Goal: Transaction & Acquisition: Purchase product/service

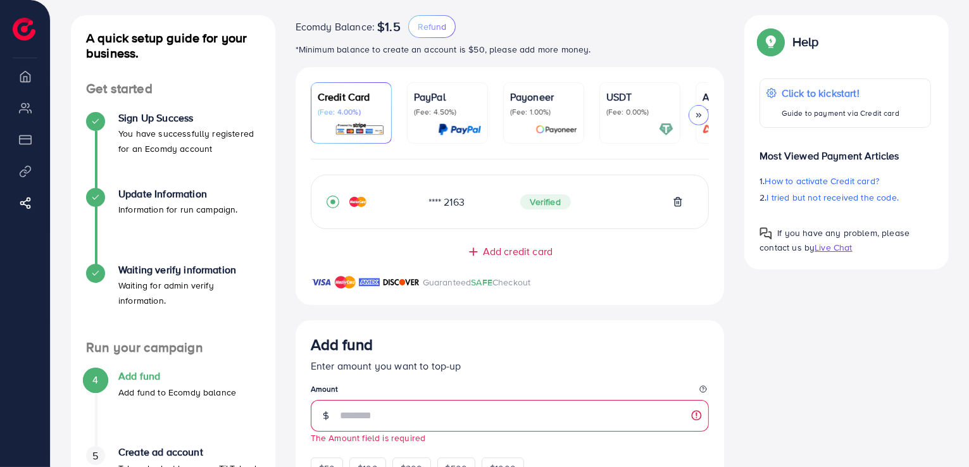
scroll to position [63, 0]
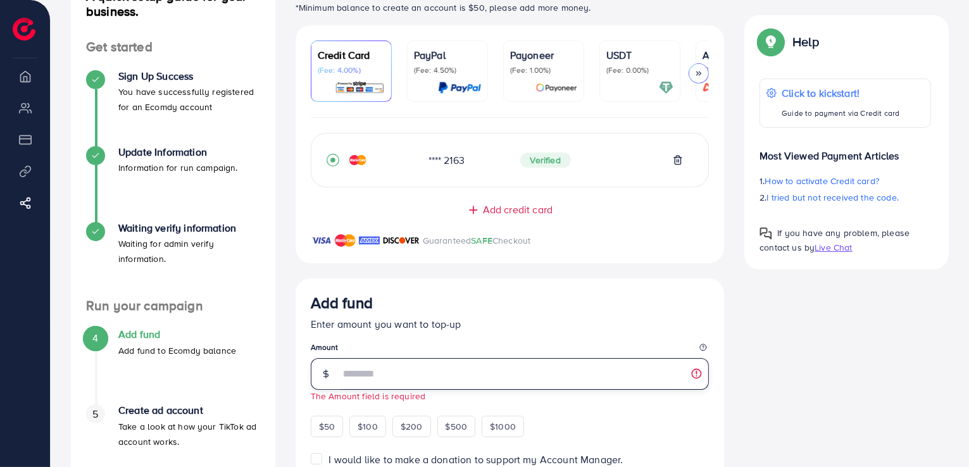
scroll to position [127, 0]
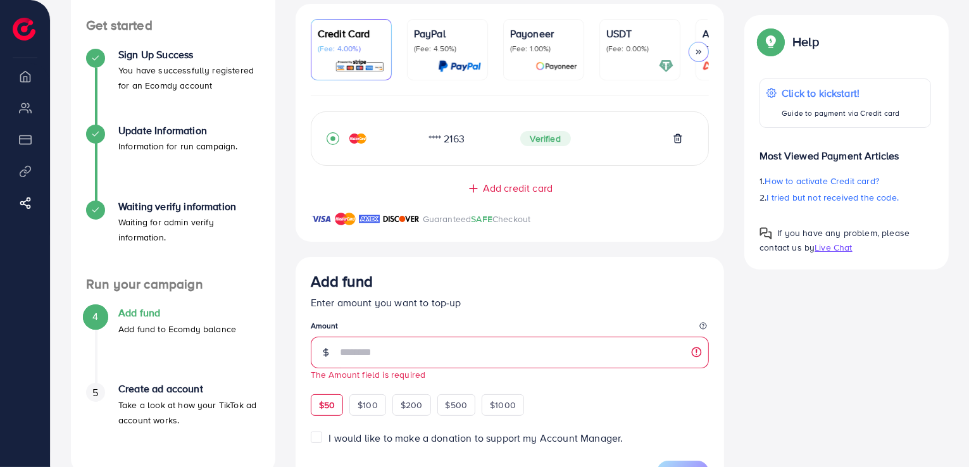
click at [329, 408] on span "$50" at bounding box center [327, 405] width 16 height 13
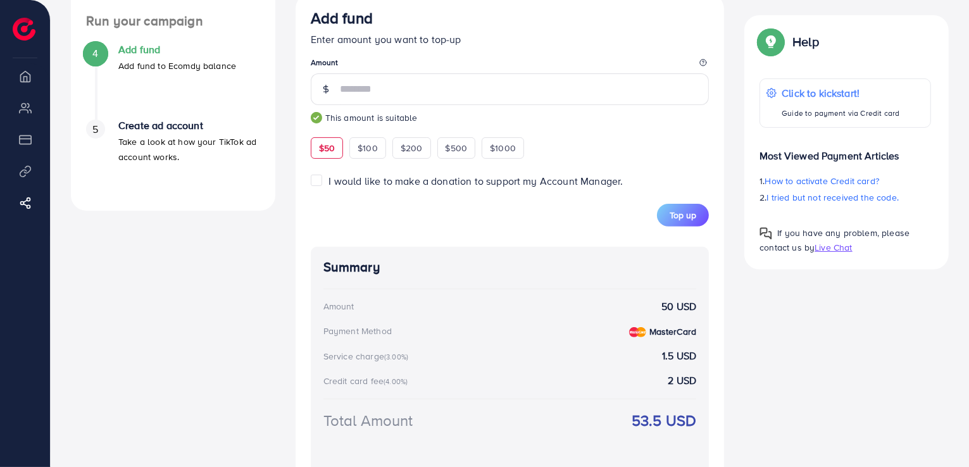
scroll to position [380, 0]
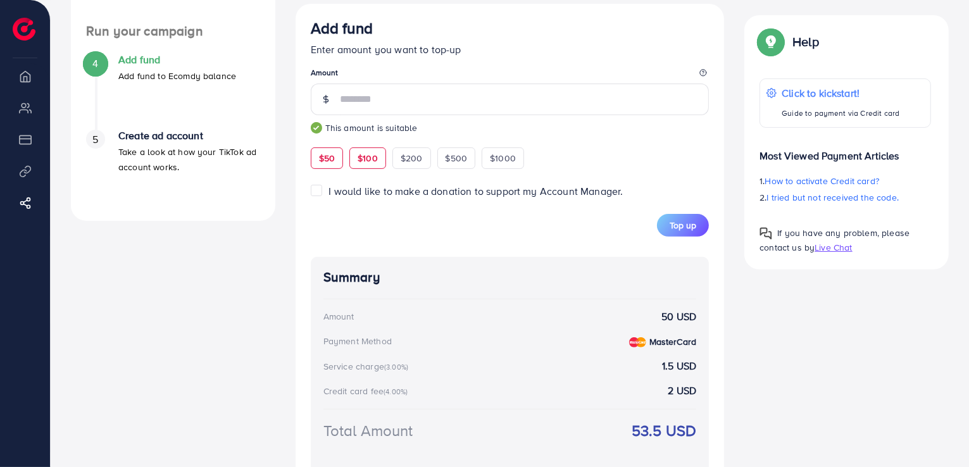
click at [378, 163] on div "$100" at bounding box center [367, 159] width 37 height 22
click at [405, 161] on span "$200" at bounding box center [412, 158] width 22 height 13
click at [459, 162] on span "$500" at bounding box center [457, 158] width 22 height 13
click at [484, 162] on div "$1000" at bounding box center [503, 159] width 42 height 22
click at [329, 156] on span "$50" at bounding box center [327, 158] width 16 height 13
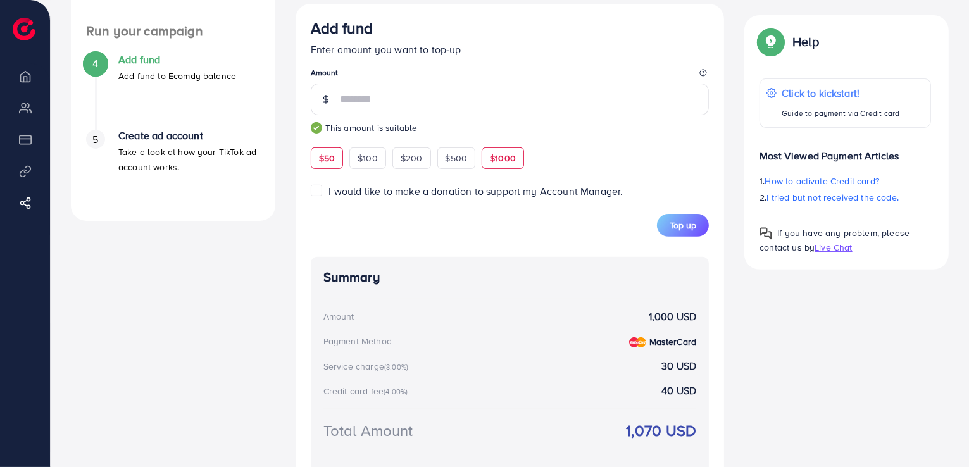
type input "**"
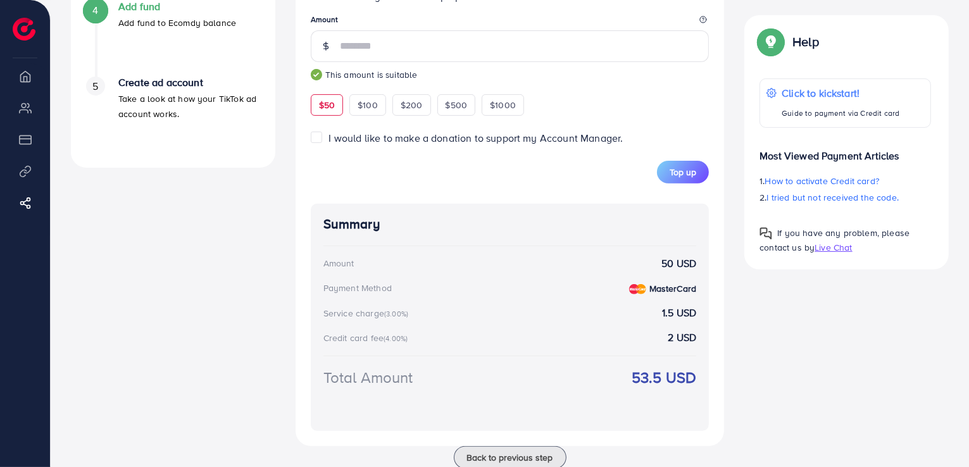
scroll to position [443, 0]
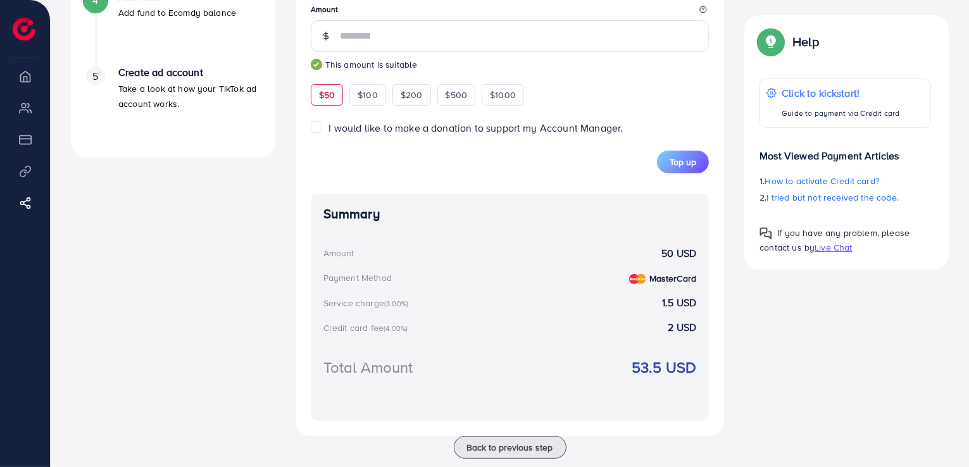
click at [641, 372] on strong "53.5 USD" at bounding box center [664, 367] width 65 height 22
click at [782, 368] on div "A quick setup guide for your business. Get started Sign Up Success You have suc…" at bounding box center [510, 54] width 898 height 839
drag, startPoint x: 631, startPoint y: 367, endPoint x: 693, endPoint y: 367, distance: 62.0
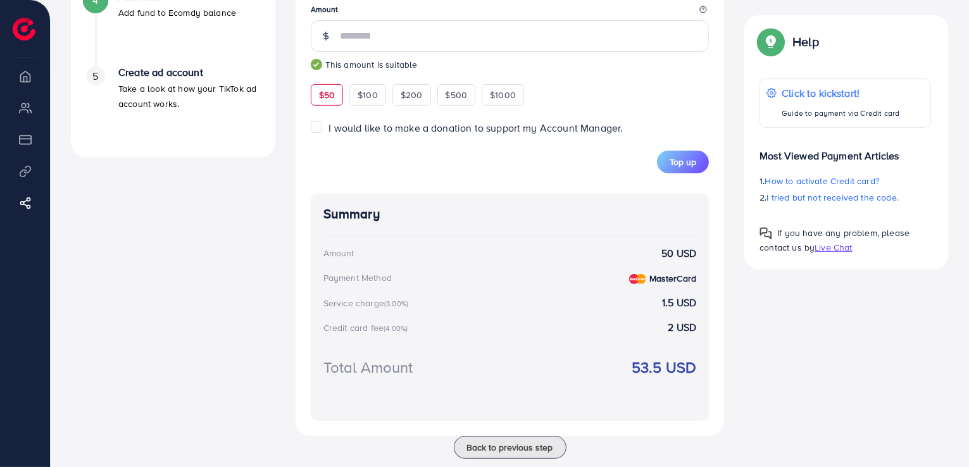
click at [693, 367] on strong "53.5 USD" at bounding box center [664, 367] width 65 height 22
click at [739, 365] on div "A quick setup guide for your business. Get started Sign Up Success You have suc…" at bounding box center [510, 54] width 898 height 839
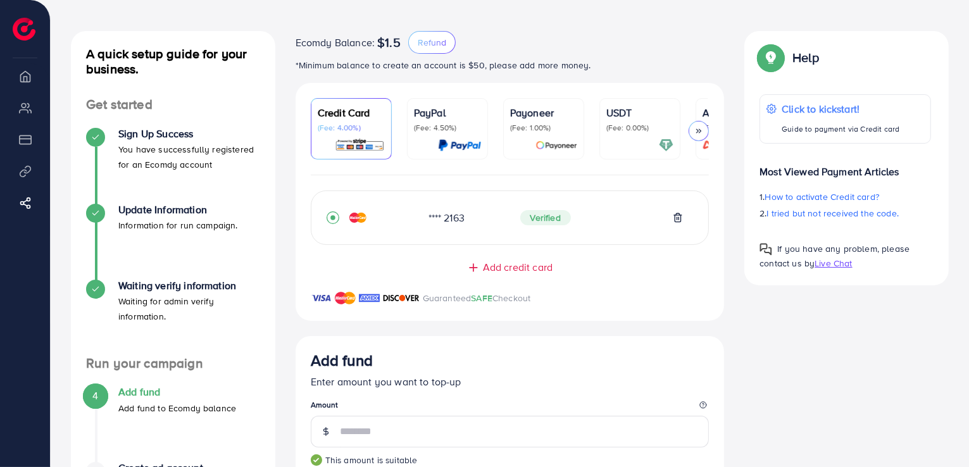
scroll to position [0, 0]
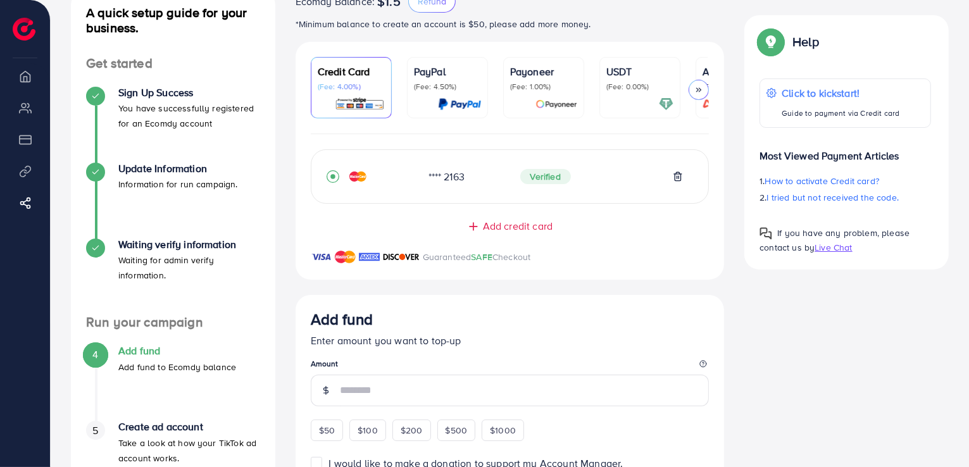
scroll to position [94, 0]
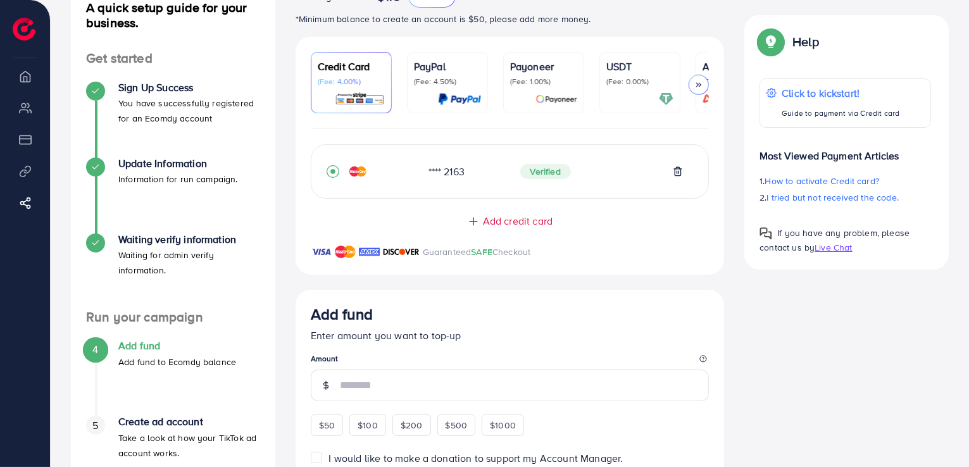
click at [373, 429] on div "$100" at bounding box center [367, 426] width 37 height 22
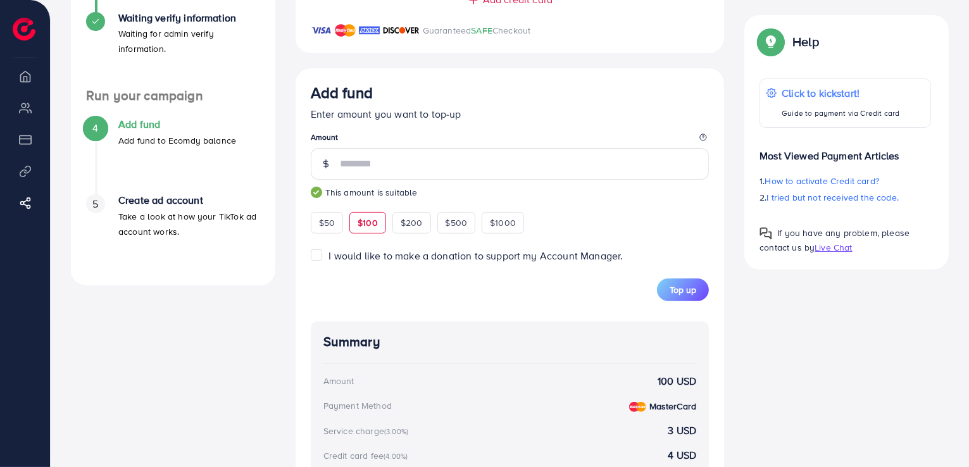
scroll to position [284, 0]
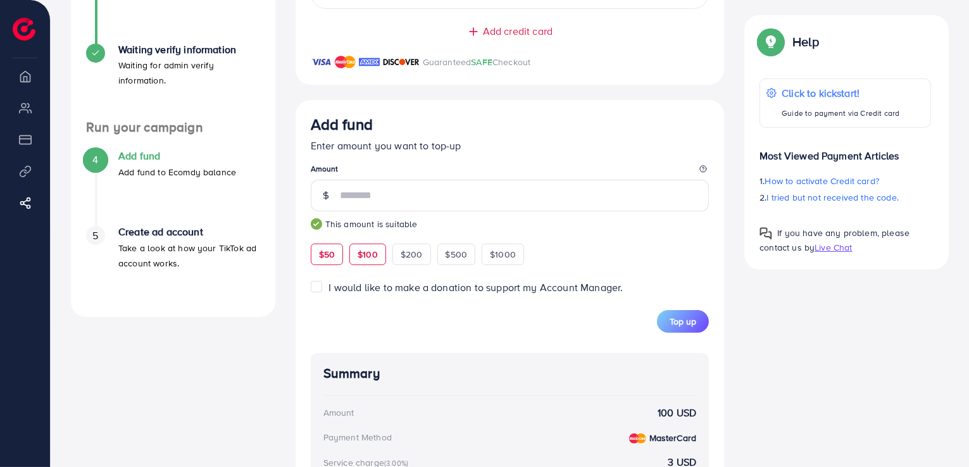
click at [329, 261] on span "$50" at bounding box center [327, 254] width 16 height 13
type input "**"
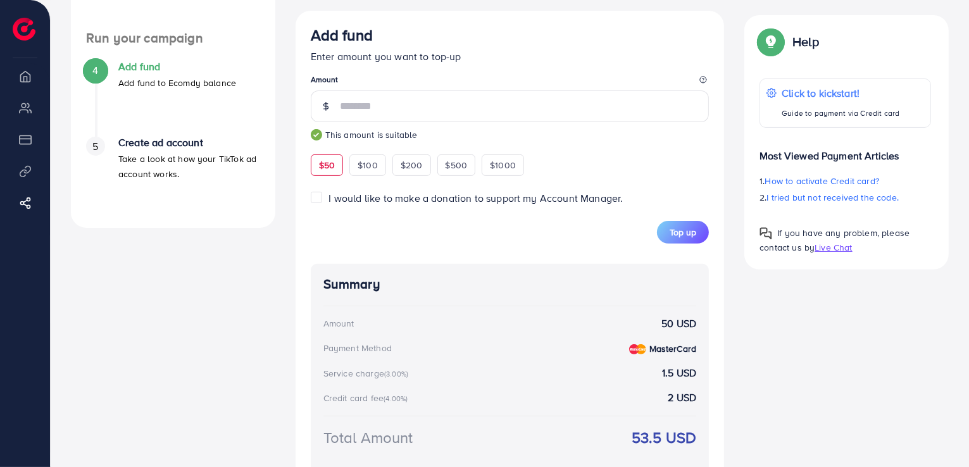
scroll to position [443, 0]
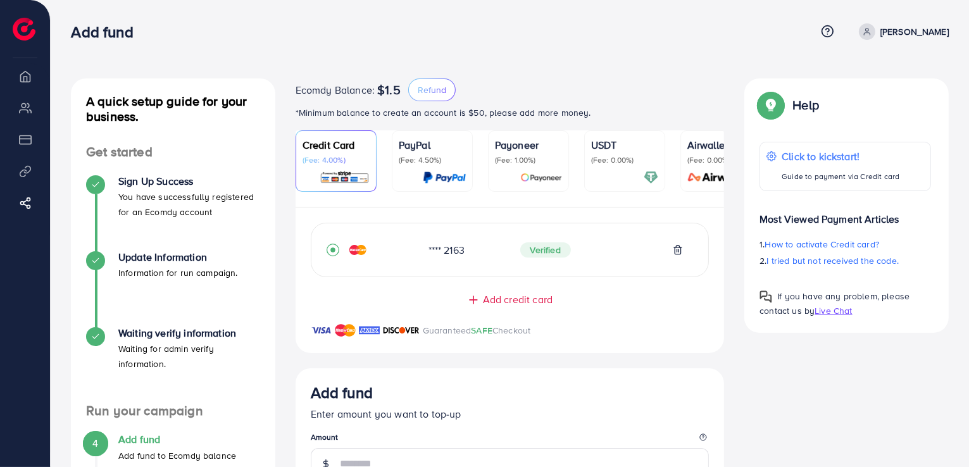
scroll to position [15, 0]
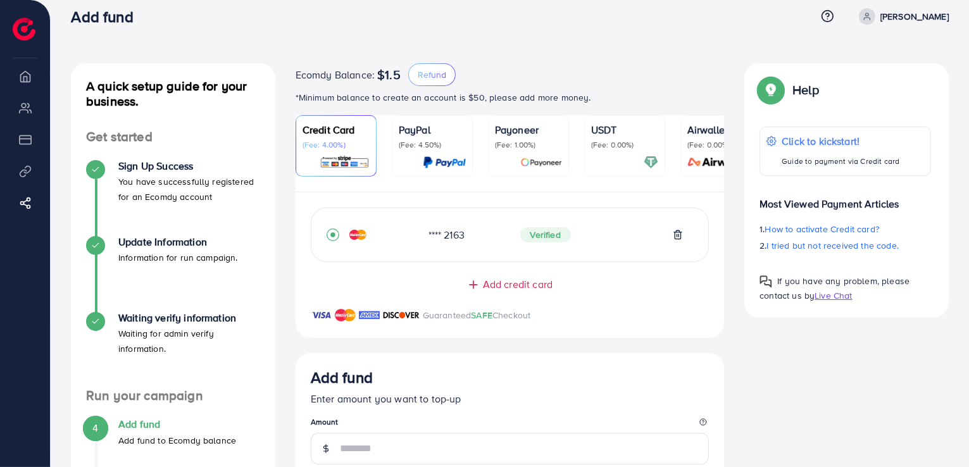
click at [501, 88] on div "Ecomdy Balance: $1.5 Refund *Minimum balance to create an account is $50, pleas…" at bounding box center [510, 84] width 429 height 42
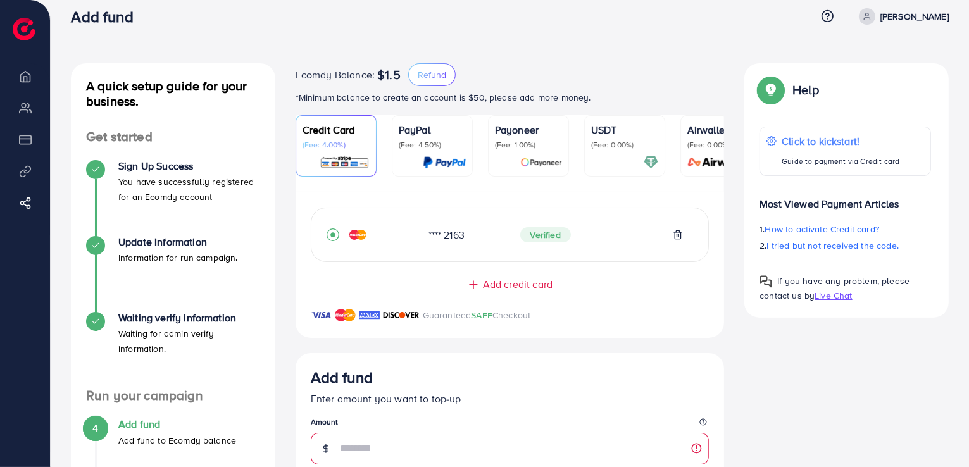
click at [828, 296] on span "Live Chat" at bounding box center [833, 295] width 37 height 13
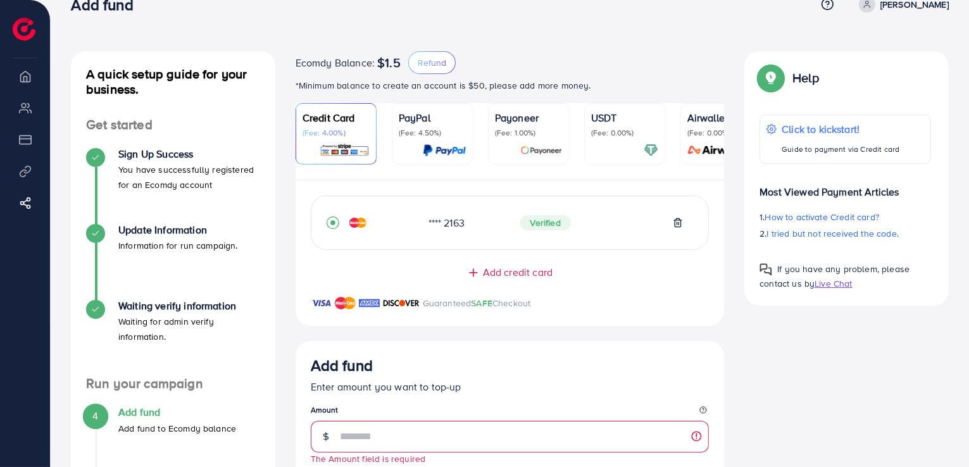
scroll to position [0, 0]
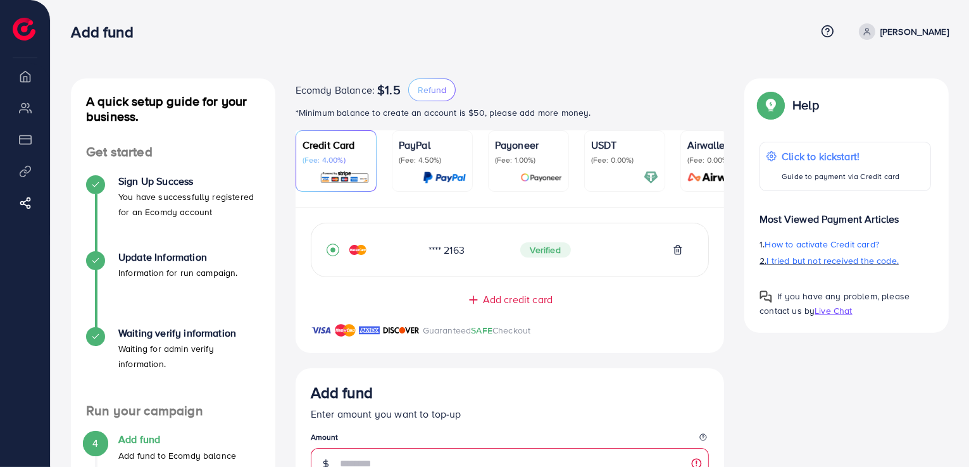
click at [817, 263] on span "I tried but not received the code." at bounding box center [833, 261] width 132 height 13
click at [25, 27] on img at bounding box center [24, 29] width 23 height 23
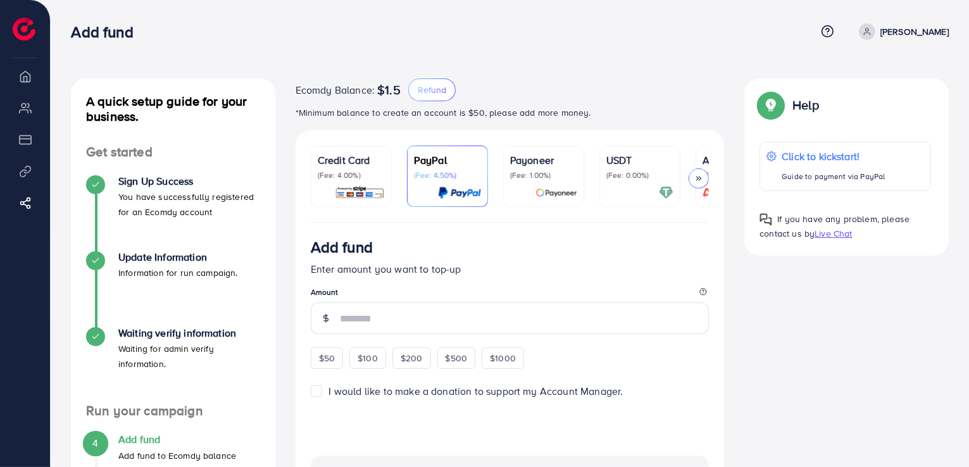
click at [352, 191] on img at bounding box center [360, 192] width 50 height 15
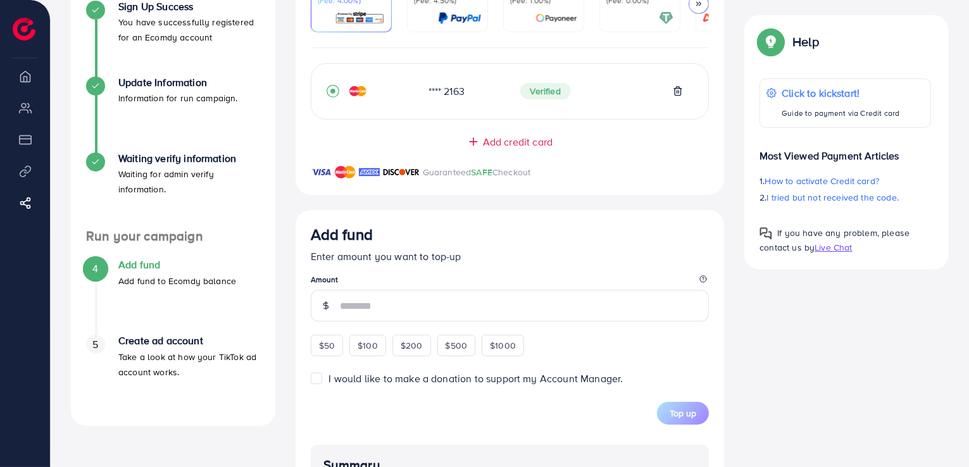
scroll to position [253, 0]
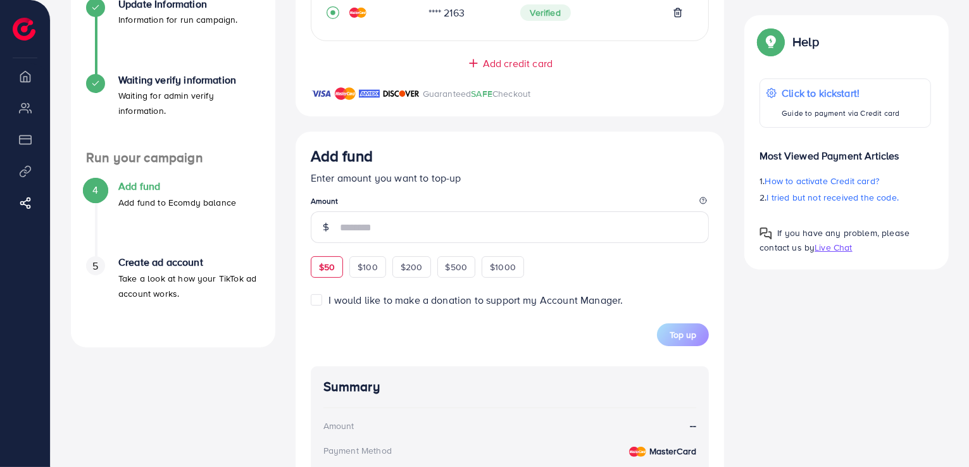
click at [332, 268] on span "$50" at bounding box center [327, 267] width 16 height 13
type input "**"
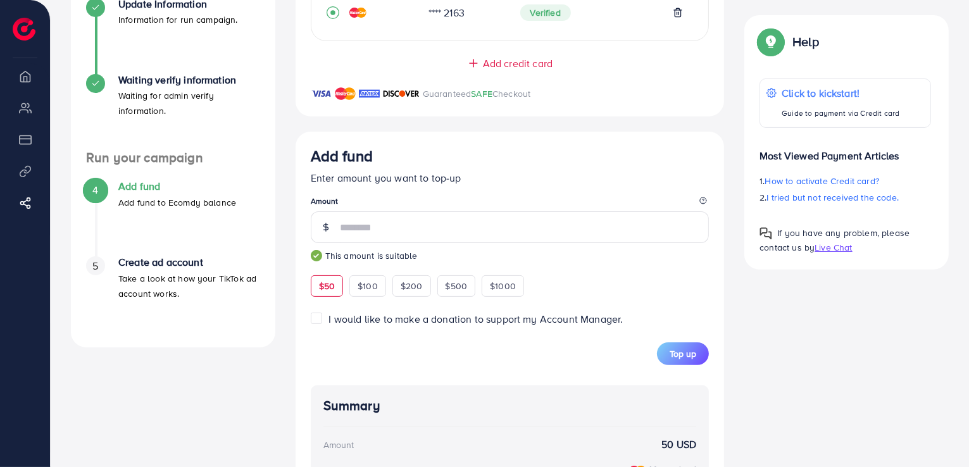
click at [125, 273] on p "Take a look at how your TikTok ad account works." at bounding box center [189, 286] width 142 height 30
click at [92, 182] on div "4" at bounding box center [95, 189] width 19 height 19
click at [130, 183] on h4 "Add fund" at bounding box center [177, 186] width 118 height 12
click at [27, 201] on icon at bounding box center [28, 203] width 13 height 13
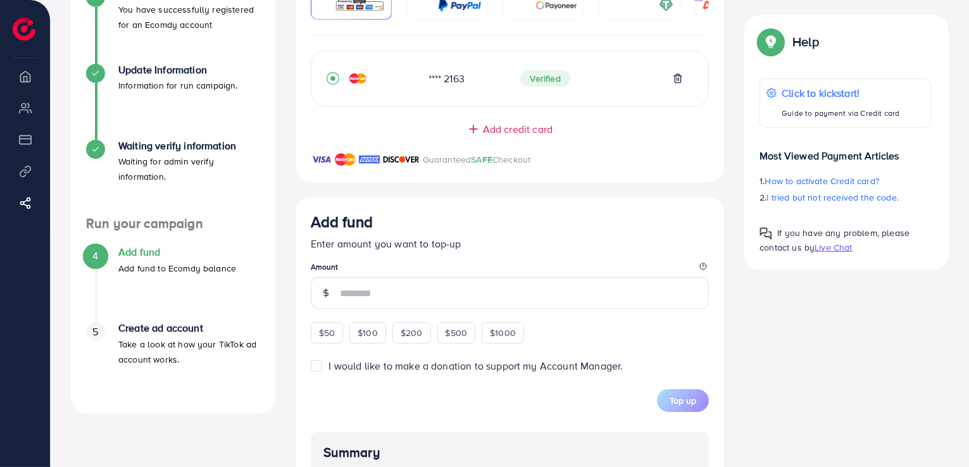
scroll to position [270, 0]
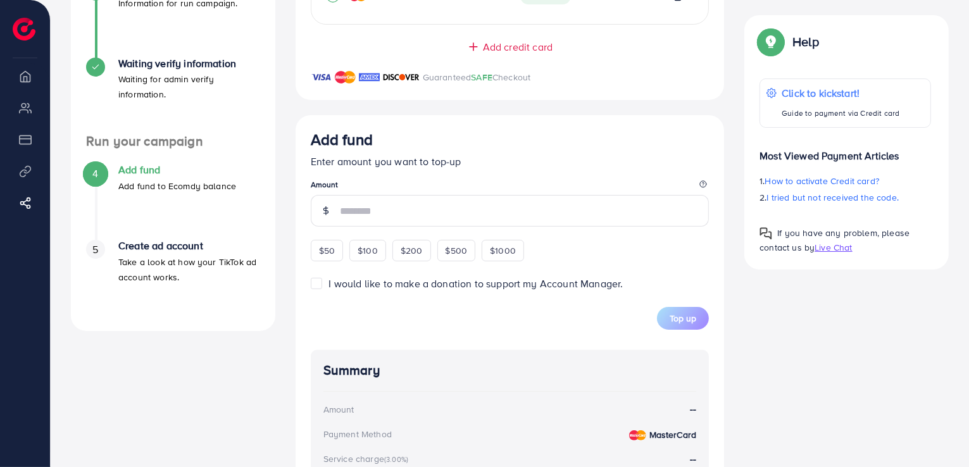
click at [792, 45] on div "Help" at bounding box center [790, 46] width 60 height 33
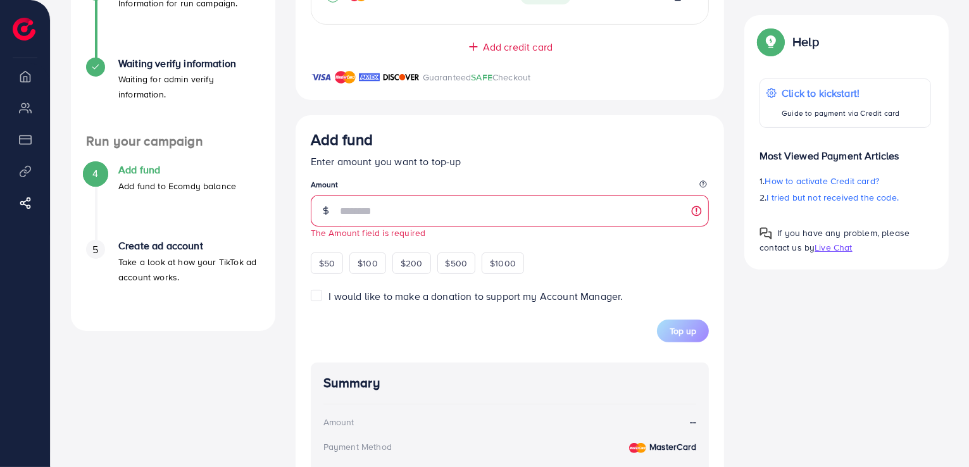
click at [798, 42] on p "Help" at bounding box center [806, 41] width 27 height 15
click at [765, 39] on img at bounding box center [771, 41] width 23 height 23
click at [818, 333] on div "A quick setup guide for your business. Get started Sign Up Success You have suc…" at bounding box center [510, 227] width 898 height 836
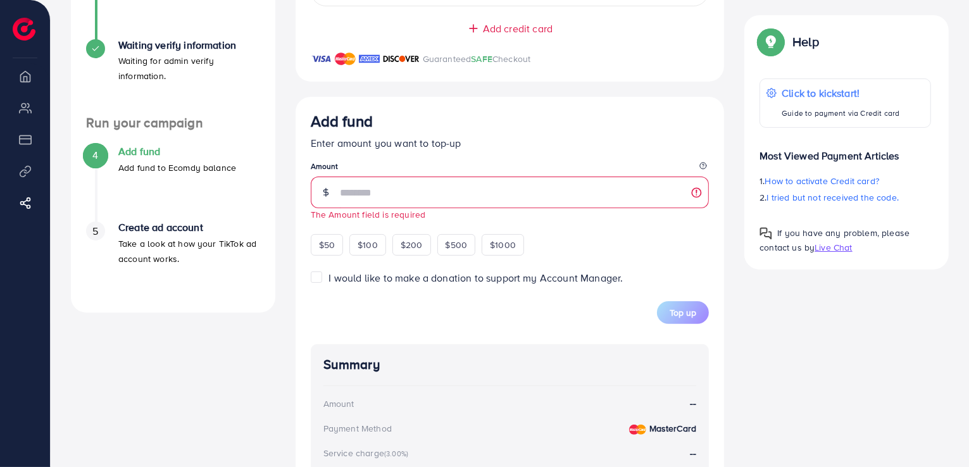
scroll to position [152, 0]
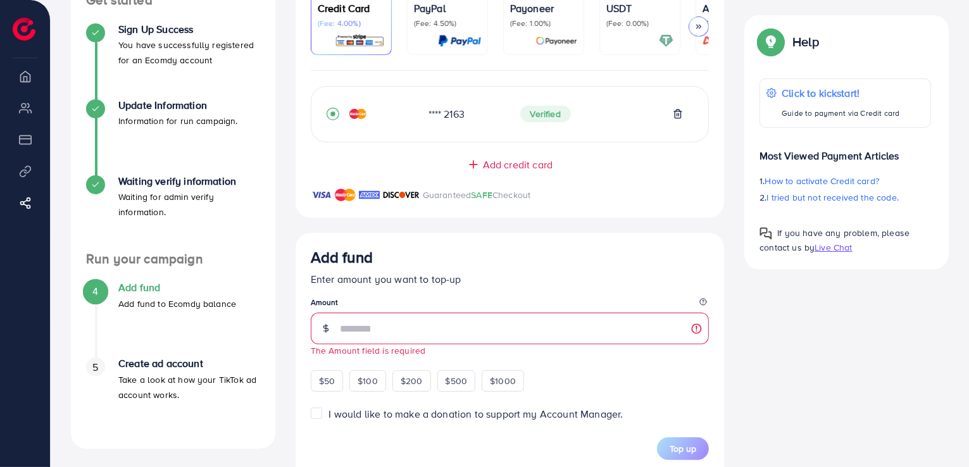
click at [547, 122] on span "Verified" at bounding box center [545, 114] width 51 height 16
click at [486, 120] on div "**** 2163" at bounding box center [464, 114] width 92 height 15
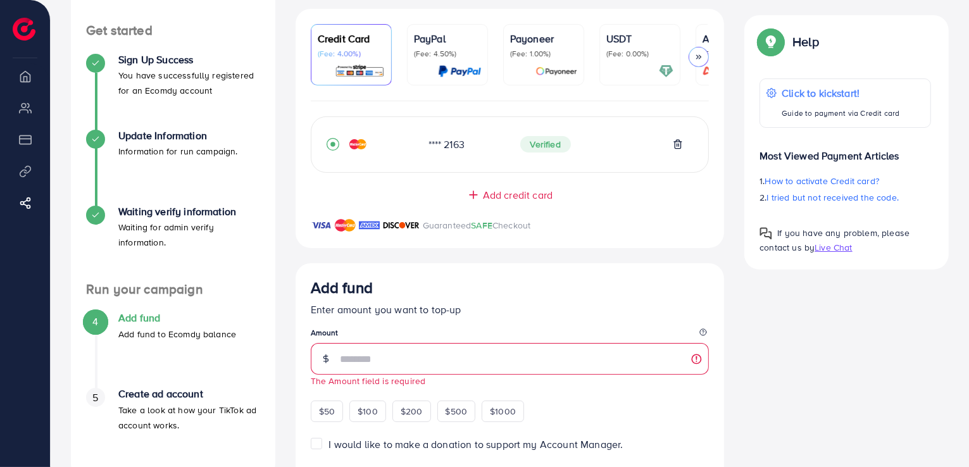
scroll to position [190, 0]
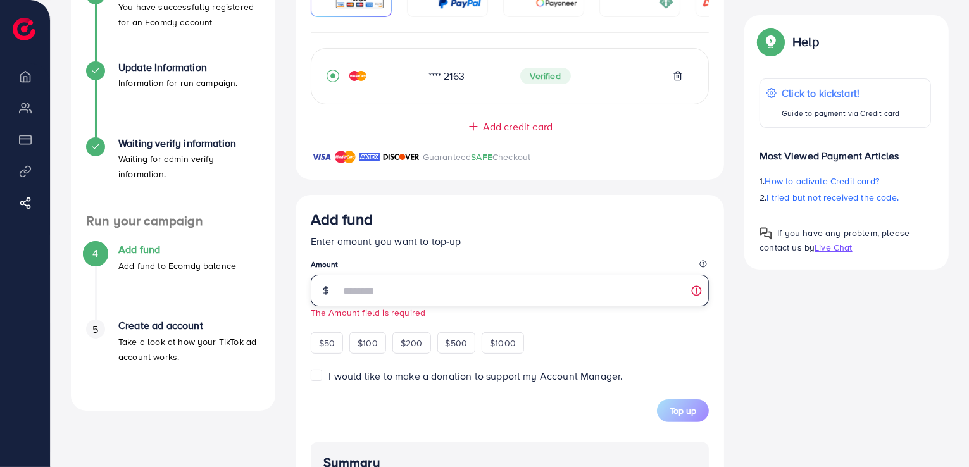
click at [433, 294] on input "number" at bounding box center [525, 291] width 370 height 32
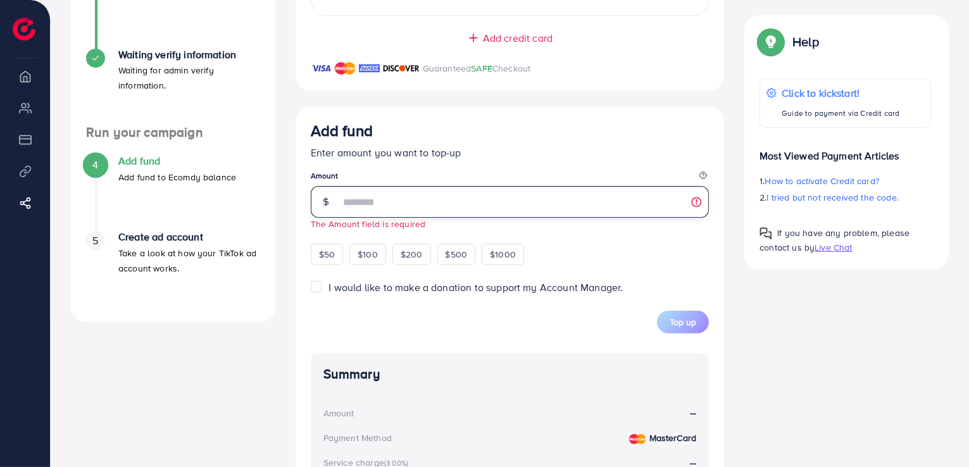
scroll to position [152, 0]
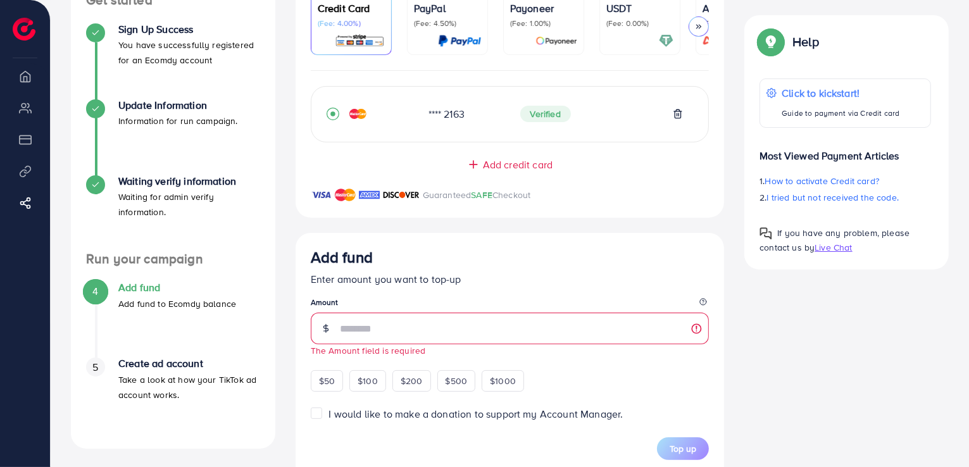
click at [494, 118] on div "**** 2163" at bounding box center [464, 114] width 92 height 15
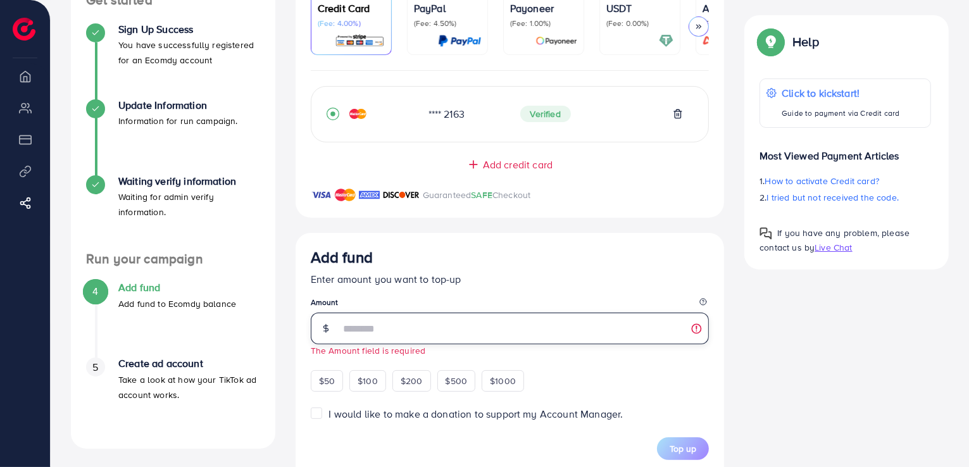
click at [344, 327] on input "number" at bounding box center [525, 329] width 370 height 32
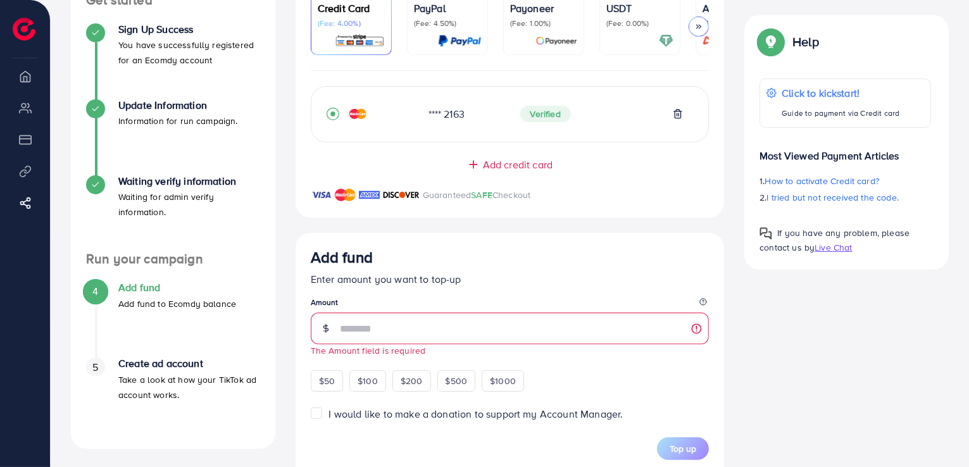
click at [390, 296] on div "Add fund Enter amount you want to top-up Amount The Amount field is required $5…" at bounding box center [510, 320] width 399 height 144
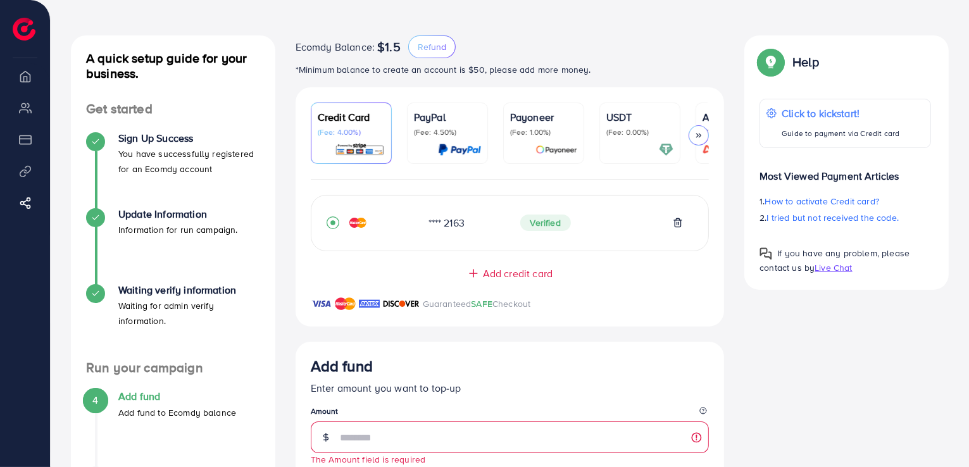
scroll to position [0, 0]
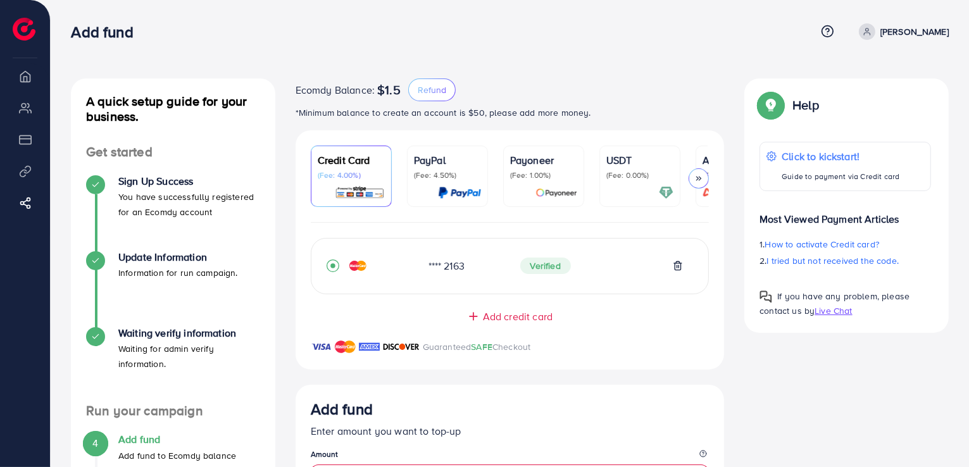
click at [466, 60] on div "A quick setup guide for your business. Get started Sign Up Success You have suc…" at bounding box center [510, 467] width 919 height 934
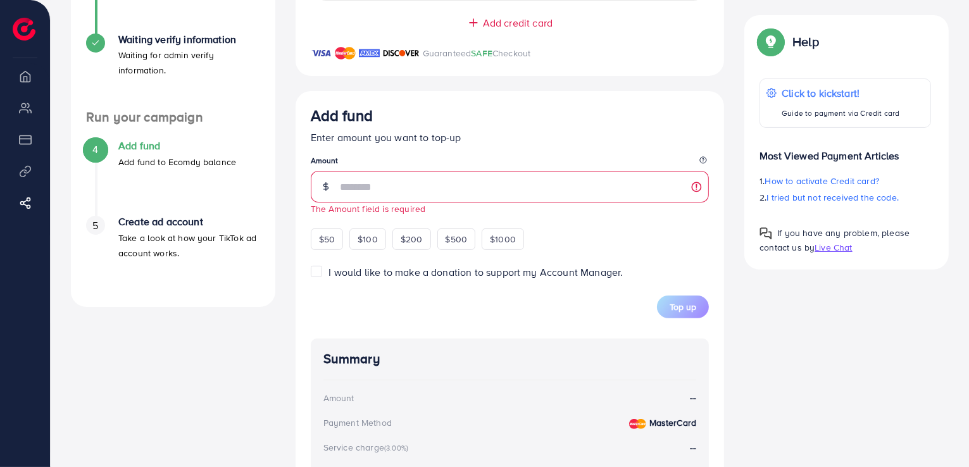
scroll to position [215, 0]
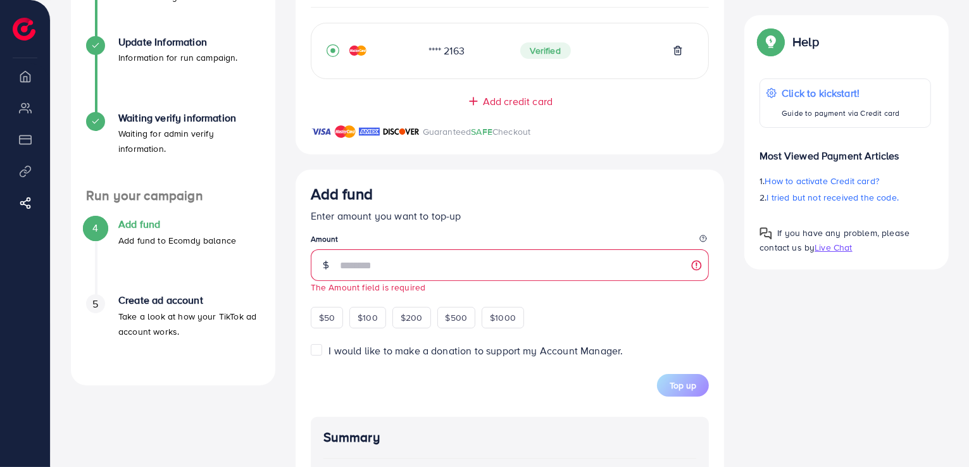
click at [605, 186] on div "Add fund" at bounding box center [510, 196] width 399 height 23
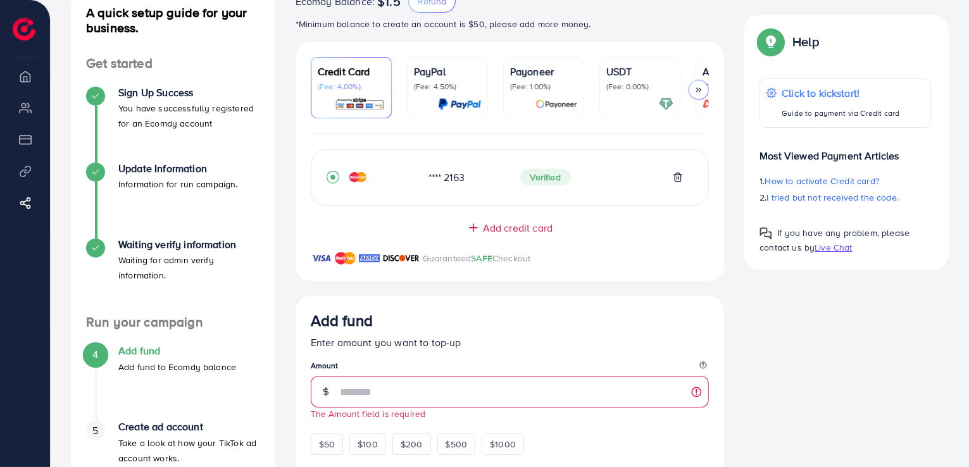
click at [481, 261] on span "SAFE" at bounding box center [482, 258] width 22 height 13
click at [536, 253] on div "Guaranteed SAFE Checkout" at bounding box center [510, 266] width 429 height 30
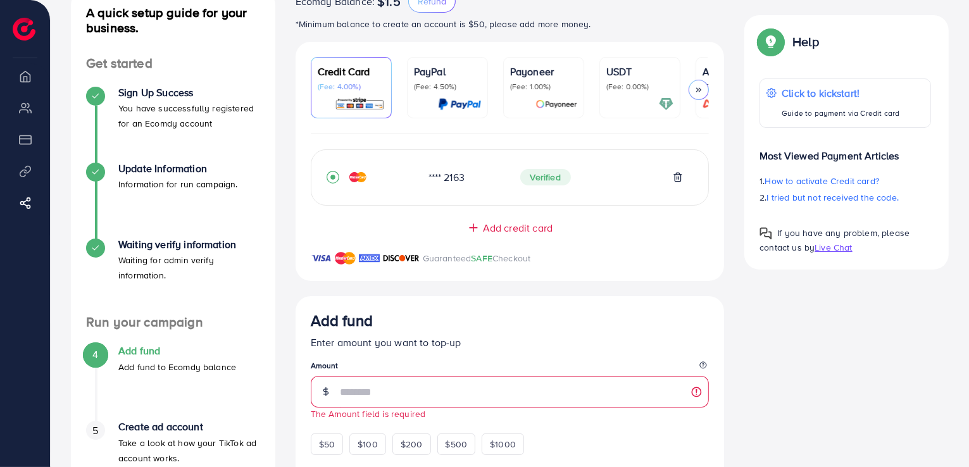
drag, startPoint x: 552, startPoint y: 259, endPoint x: 296, endPoint y: 47, distance: 332.7
click at [296, 47] on div "Credit Card (Fee: 4.00%) PayPal (Fee: 4.50%) Payoneer (Fee: 1.00%) USDT (Fee: 0…" at bounding box center [510, 414] width 429 height 745
click at [299, 78] on div "Credit Card (Fee: 4.00%) PayPal (Fee: 4.50%) Payoneer (Fee: 1.00%) USDT (Fee: 0…" at bounding box center [510, 88] width 429 height 92
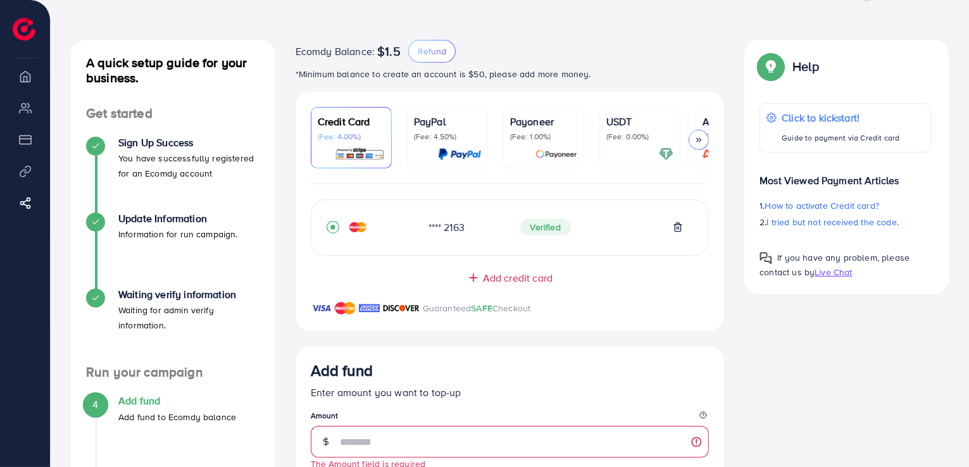
scroll to position [0, 0]
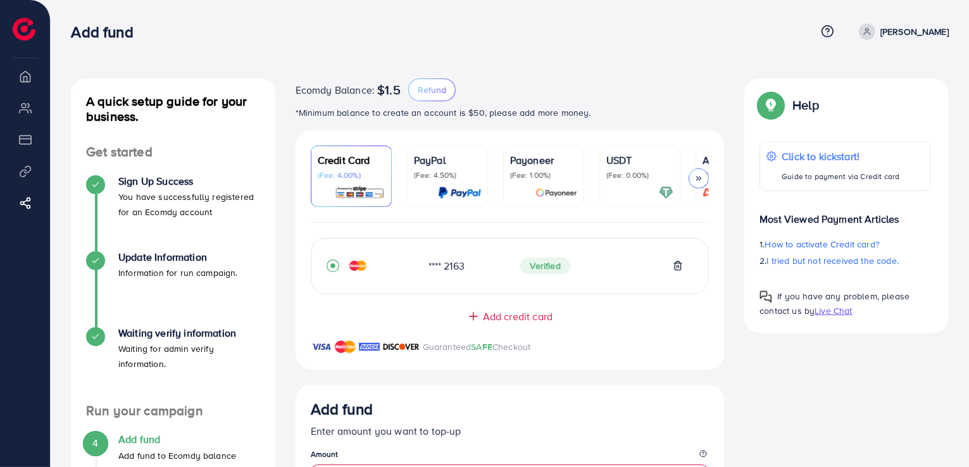
click at [177, 332] on h4 "Waiting verify information" at bounding box center [189, 333] width 142 height 12
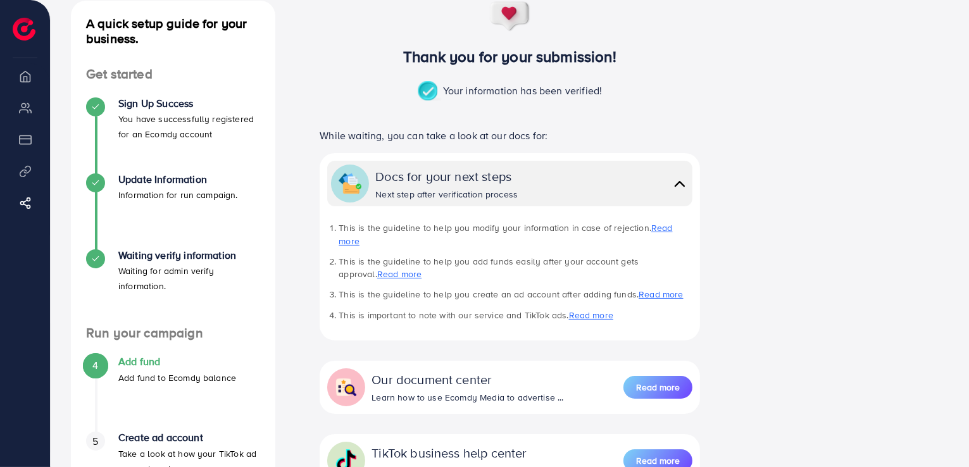
scroll to position [185, 0]
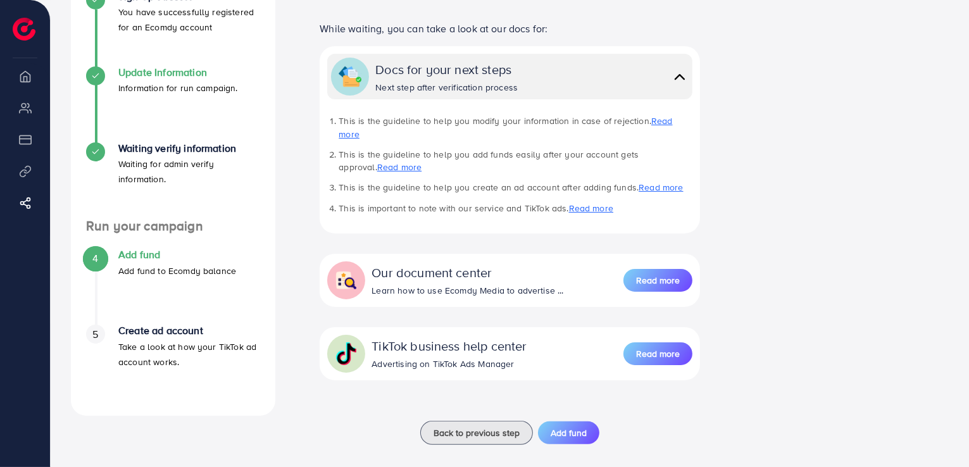
click at [177, 72] on h4 "Update Information" at bounding box center [178, 72] width 120 height 12
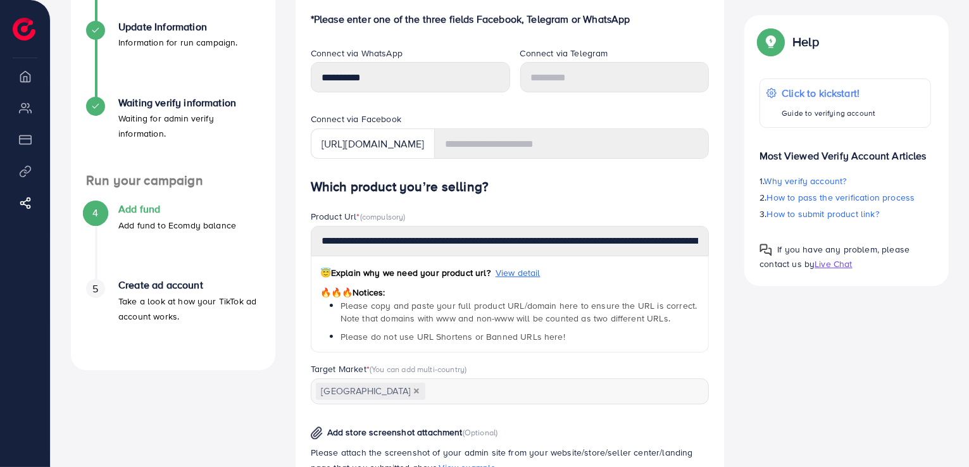
scroll to position [253, 0]
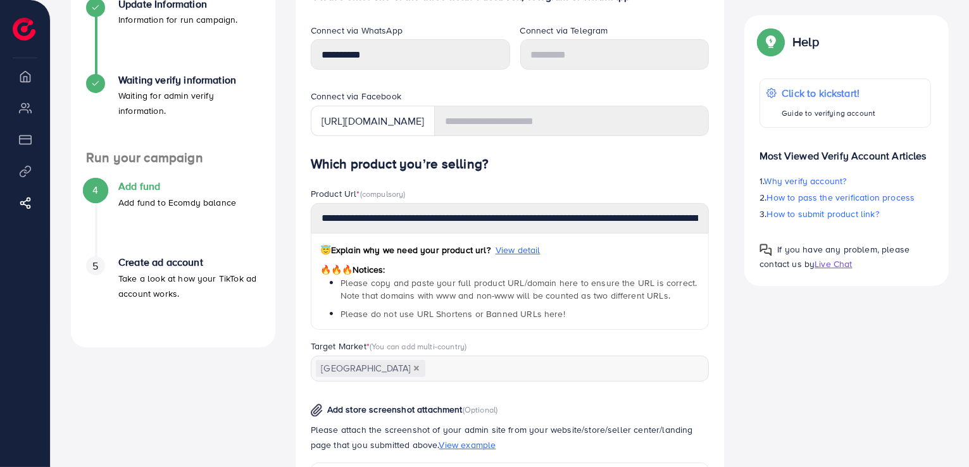
click at [577, 193] on div "Product Url * (compulsory)" at bounding box center [510, 195] width 399 height 16
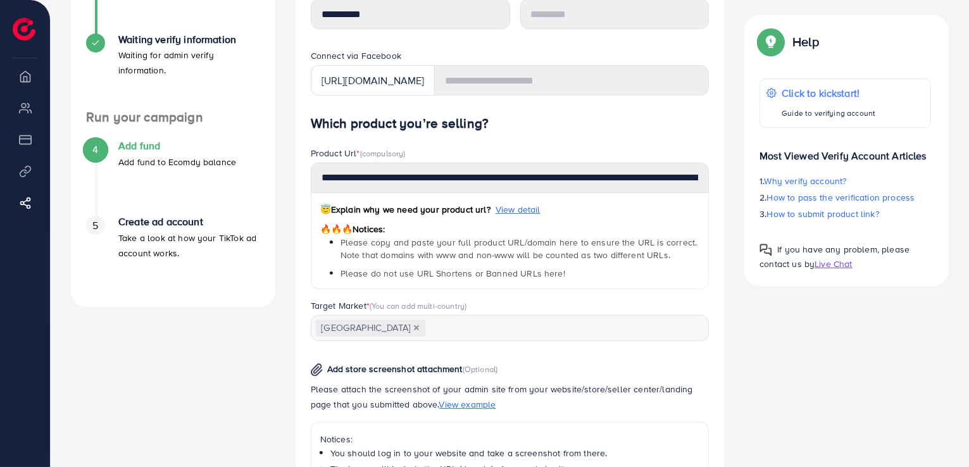
scroll to position [380, 0]
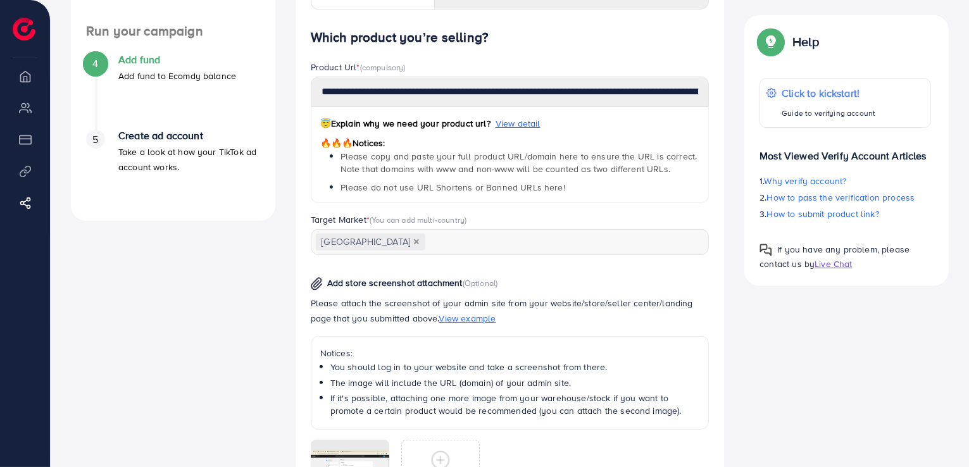
click at [132, 63] on h4 "Add fund" at bounding box center [177, 60] width 118 height 12
